Goal: Navigation & Orientation: Find specific page/section

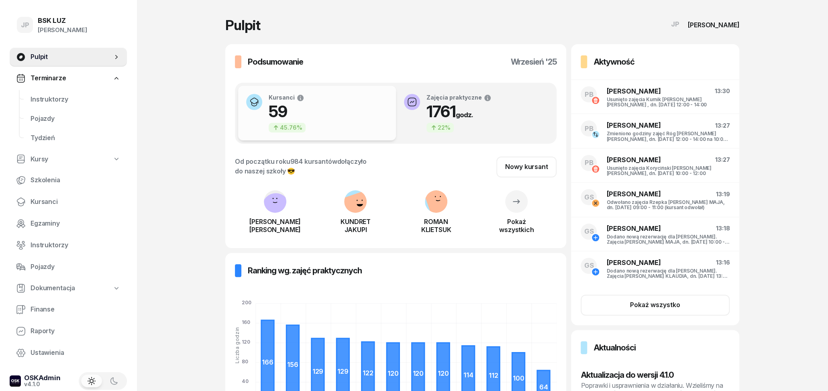
click at [47, 73] on span "Terminarze" at bounding box center [48, 78] width 35 height 10
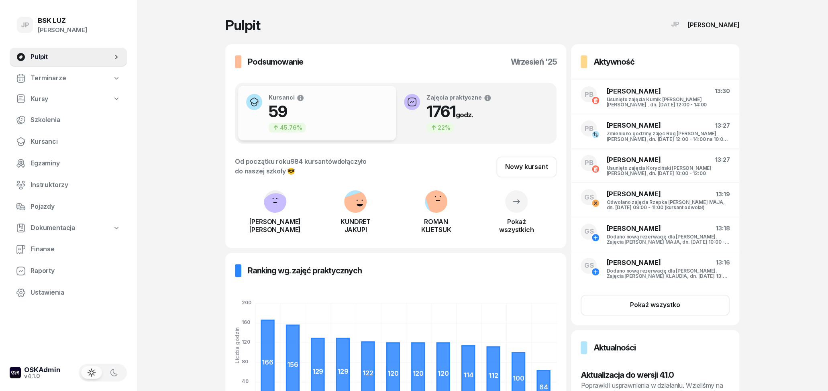
click at [48, 73] on span "Terminarze" at bounding box center [48, 78] width 35 height 10
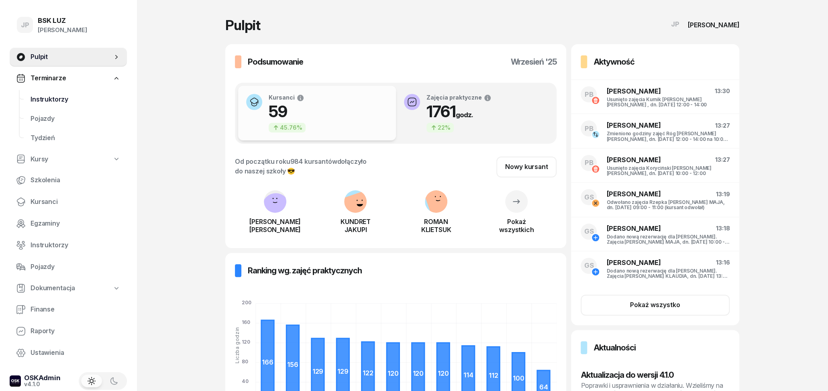
click at [50, 98] on span "Instruktorzy" at bounding box center [76, 99] width 90 height 10
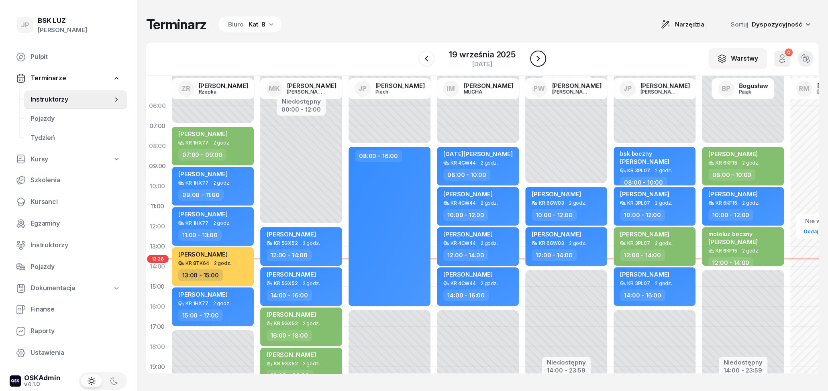
click at [536, 57] on icon "button" at bounding box center [538, 59] width 10 height 10
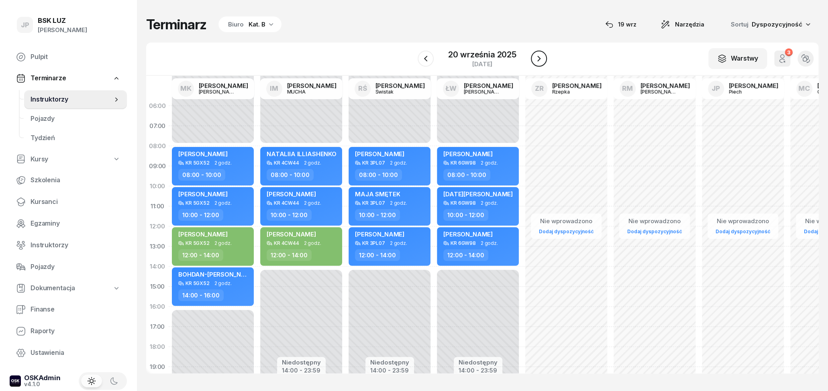
click at [536, 57] on icon "button" at bounding box center [539, 59] width 10 height 10
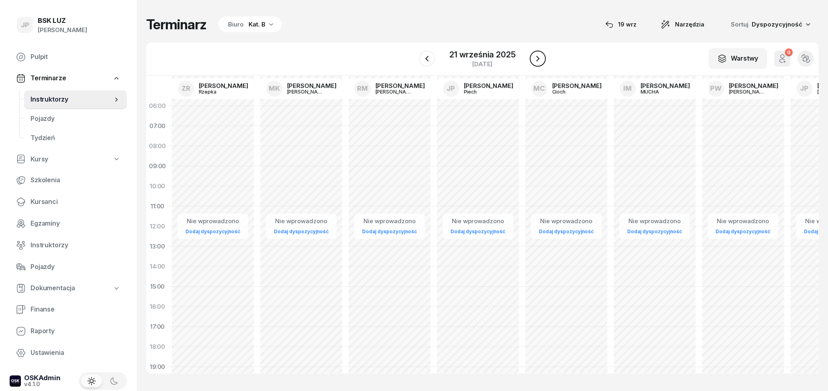
click at [536, 57] on icon "button" at bounding box center [538, 59] width 10 height 10
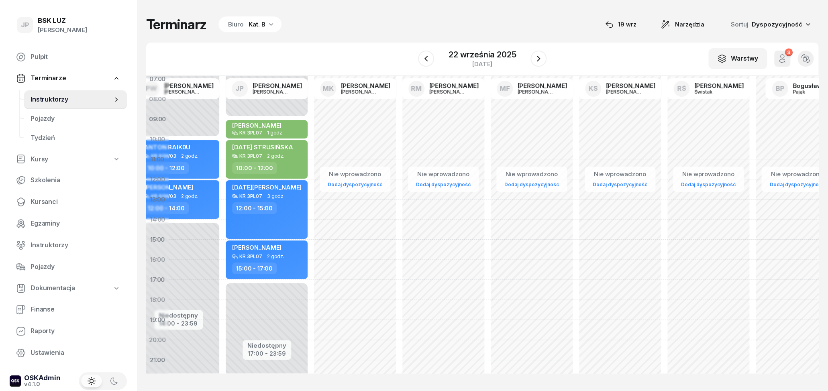
scroll to position [47, 0]
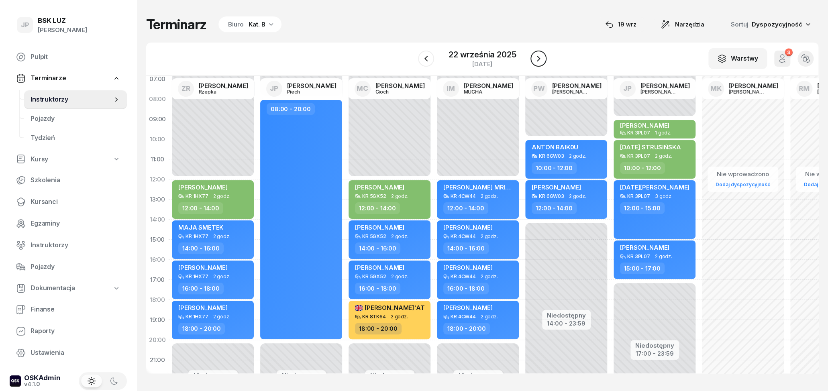
click at [537, 58] on icon "button" at bounding box center [539, 59] width 10 height 10
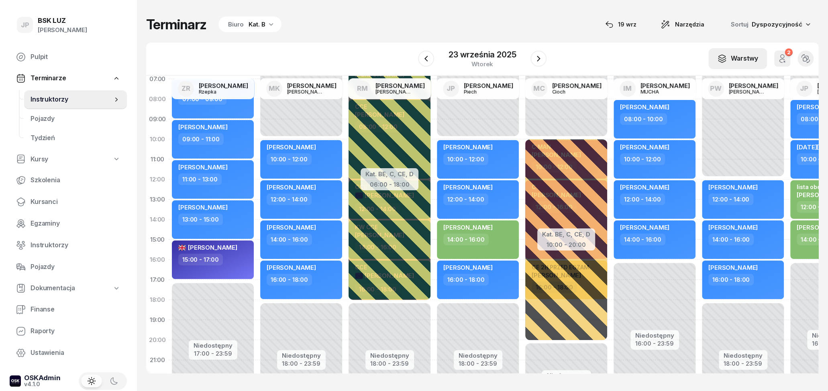
click at [731, 61] on div "Warstwy" at bounding box center [737, 58] width 41 height 10
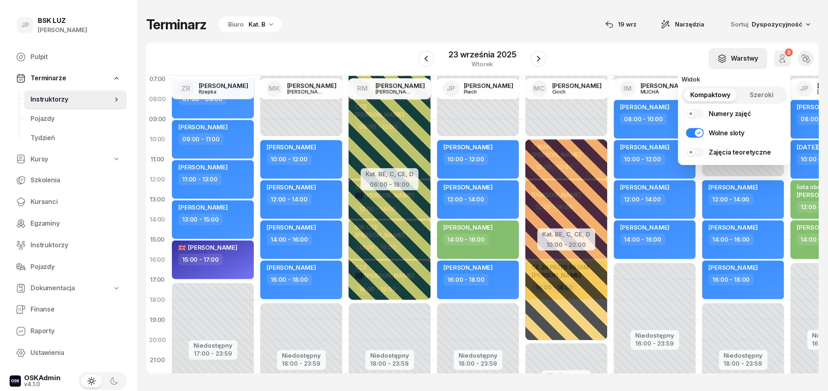
click at [731, 61] on div "Warstwy" at bounding box center [737, 58] width 41 height 10
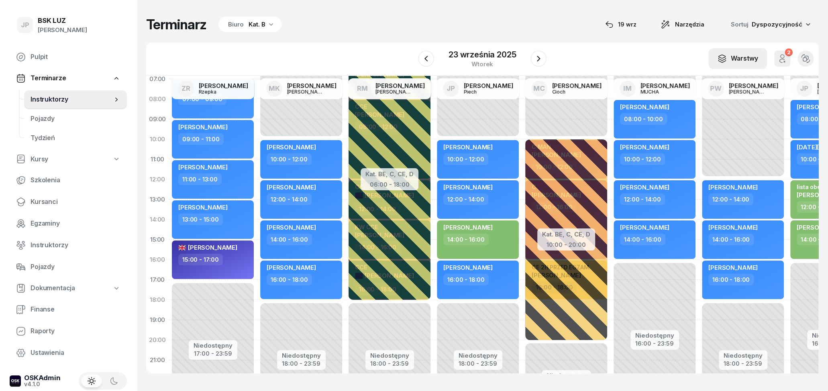
click at [712, 60] on button "Warstwy" at bounding box center [737, 58] width 59 height 21
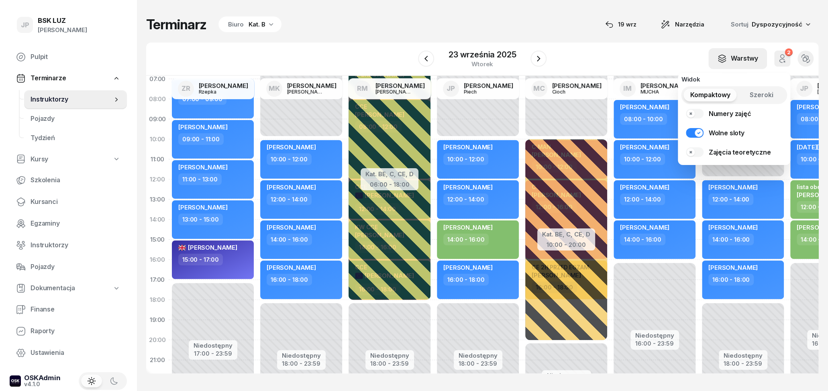
click at [712, 60] on button "Warstwy" at bounding box center [737, 58] width 59 height 21
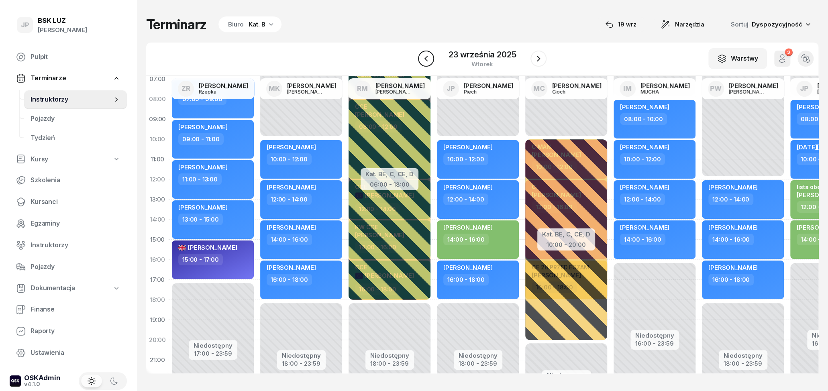
click at [419, 57] on button "button" at bounding box center [426, 59] width 16 height 16
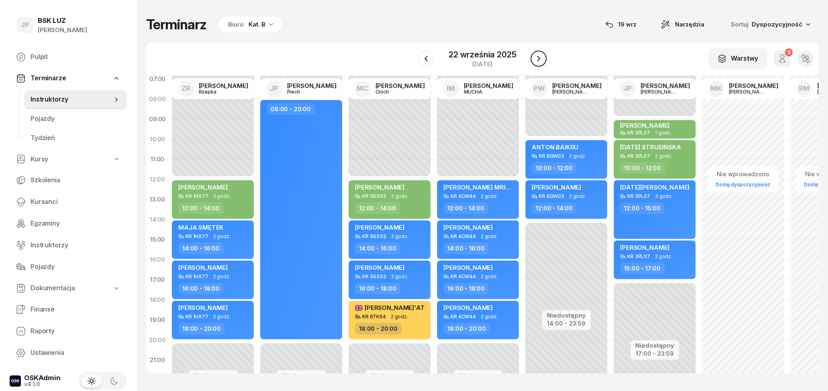
click at [536, 58] on icon "button" at bounding box center [539, 59] width 10 height 10
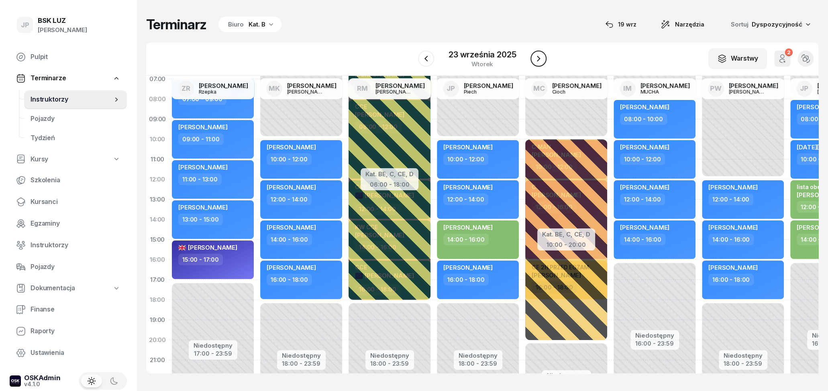
click at [536, 58] on icon "button" at bounding box center [539, 59] width 10 height 10
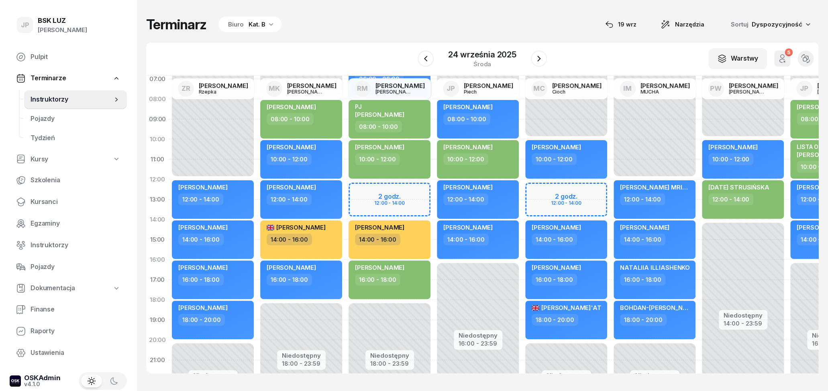
click at [44, 160] on span "Kursy" at bounding box center [40, 159] width 18 height 10
select select
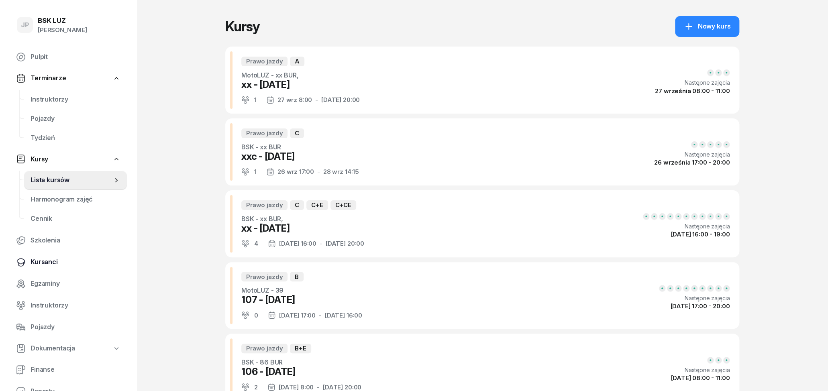
click at [64, 265] on span "Kursanci" at bounding box center [76, 262] width 90 height 10
